Goal: Task Accomplishment & Management: Manage account settings

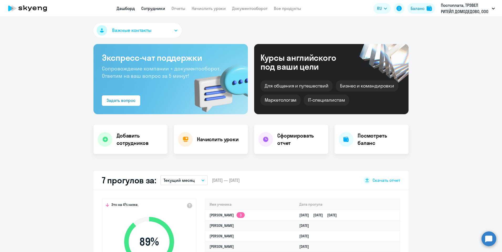
click at [155, 8] on link "Сотрудники" at bounding box center [153, 8] width 24 height 5
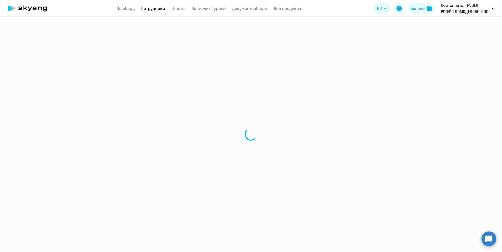
select select "30"
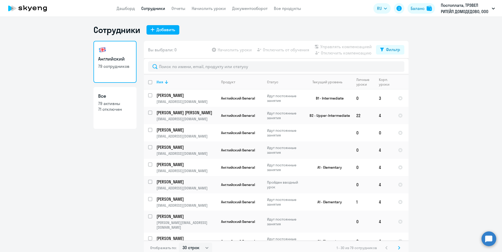
click at [284, 50] on app-table-action-button "Отключить от обучения" at bounding box center [282, 50] width 53 height 6
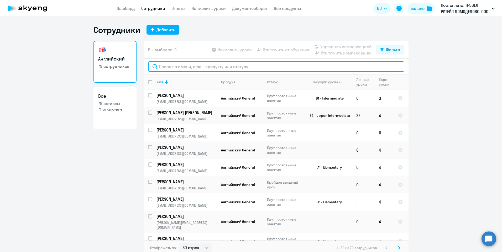
click at [178, 67] on input "text" at bounding box center [276, 66] width 256 height 10
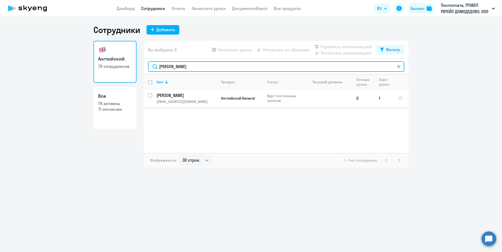
type input "[PERSON_NAME]"
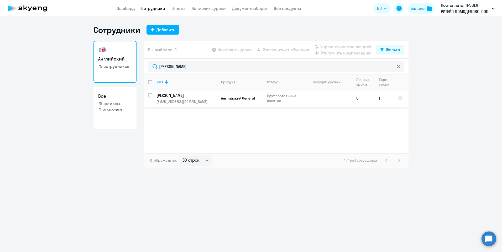
click at [149, 96] on input "select row 42370601" at bounding box center [153, 98] width 10 height 10
checkbox input "true"
click at [277, 51] on span "Отключить от обучения" at bounding box center [286, 50] width 46 height 6
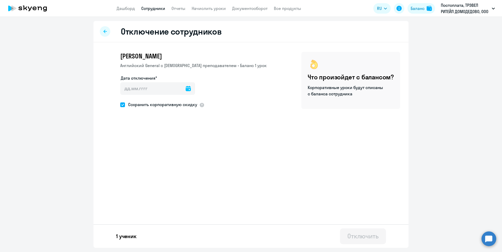
click at [186, 89] on icon at bounding box center [188, 88] width 5 height 5
click at [149, 159] on span "17" at bounding box center [148, 158] width 9 height 9
type input "[DATE]"
click at [361, 237] on div "Отключить" at bounding box center [362, 236] width 31 height 8
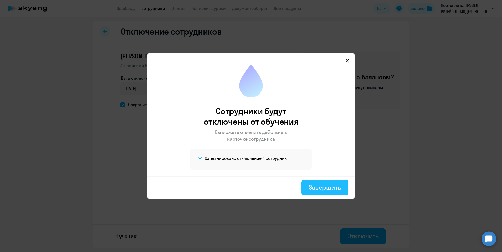
click at [320, 188] on div "Завершить" at bounding box center [325, 187] width 32 height 8
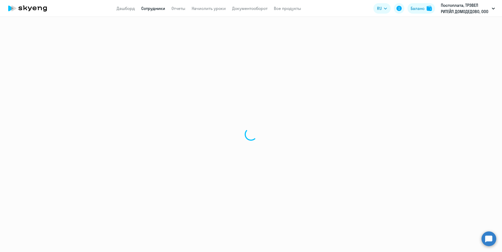
select select "30"
